Goal: Find specific page/section: Find specific page/section

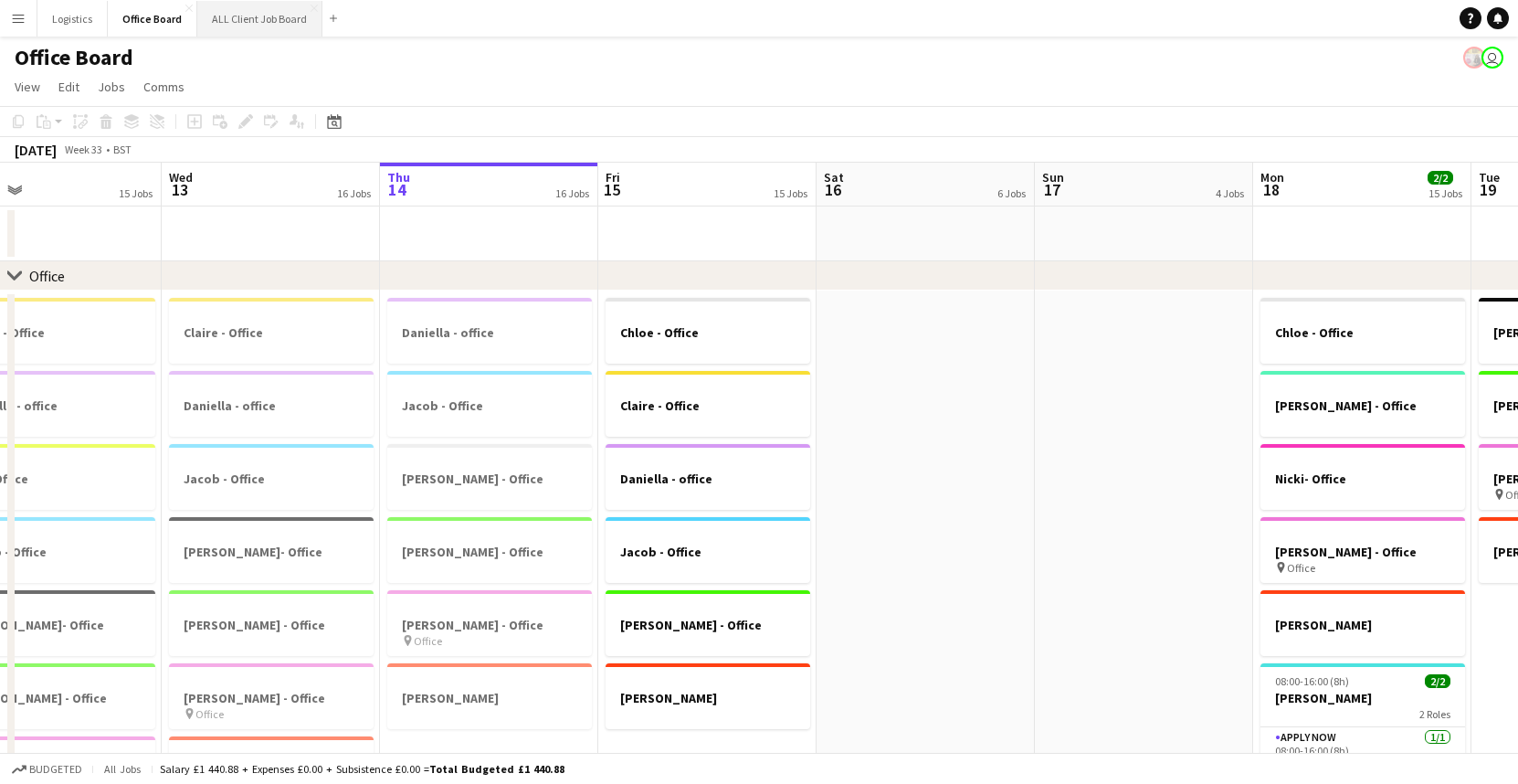
click at [258, 21] on button "ALL Client Job Board Close" at bounding box center [260, 19] width 126 height 35
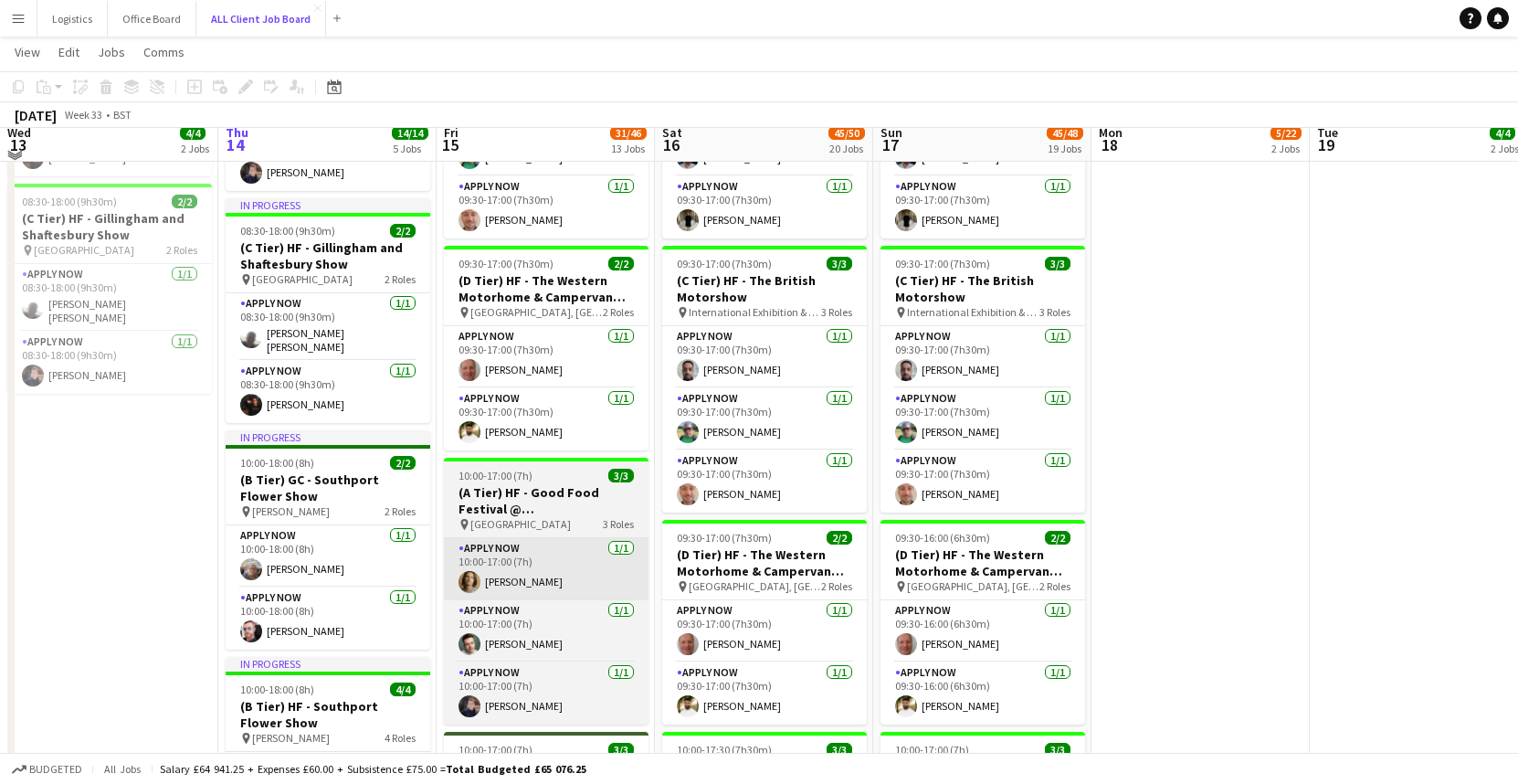
scroll to position [549, 0]
